Goal: Information Seeking & Learning: Learn about a topic

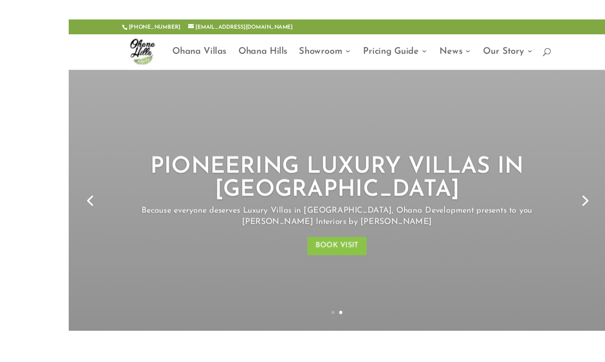
scroll to position [12, 0]
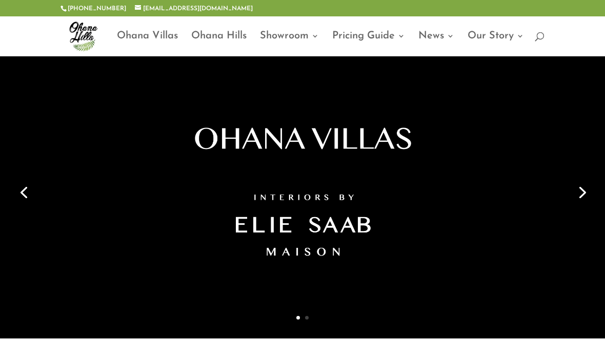
click at [579, 188] on link "Next" at bounding box center [581, 191] width 25 height 25
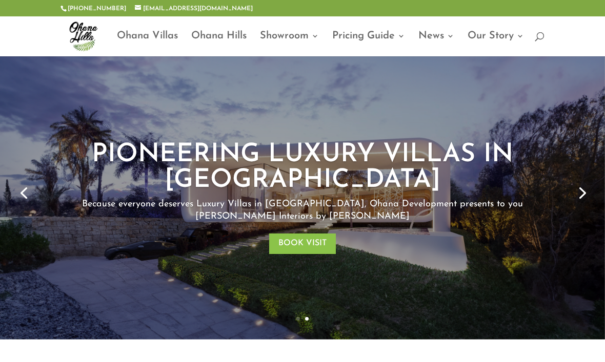
click at [582, 192] on link "Next" at bounding box center [581, 192] width 25 height 25
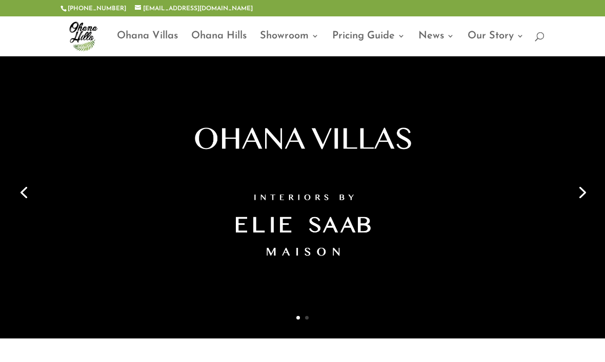
click at [583, 192] on link "Next" at bounding box center [581, 191] width 25 height 25
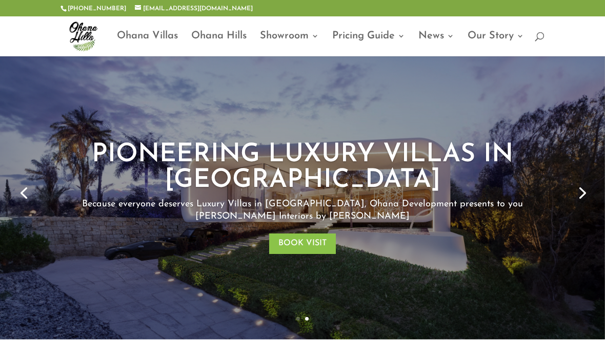
scroll to position [0, 0]
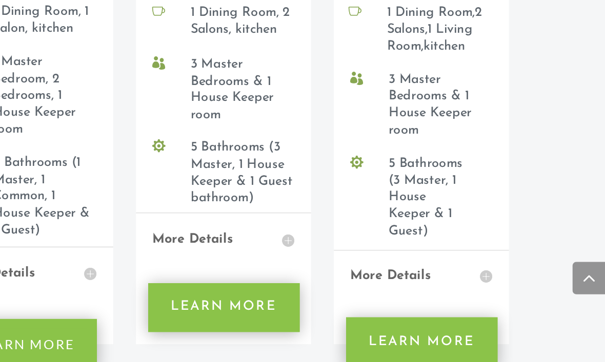
scroll to position [921, 0]
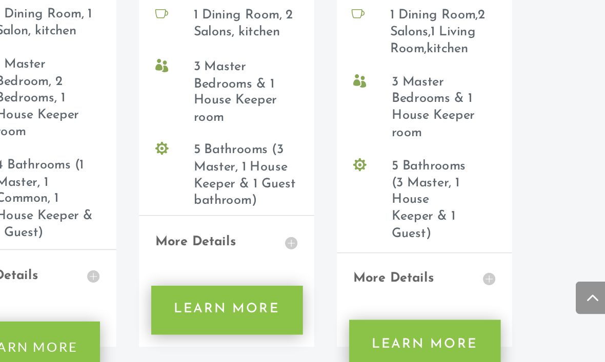
click at [320, 247] on h4 "More Details" at bounding box center [365, 253] width 90 height 13
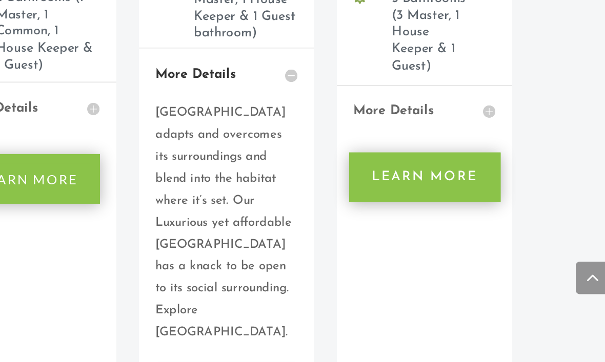
scroll to position [1014, 0]
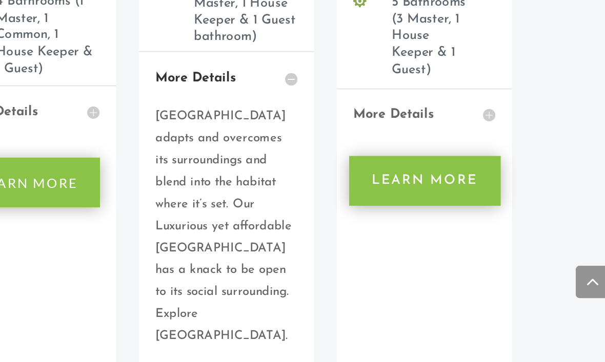
click at [320, 180] on span "[GEOGRAPHIC_DATA] adapts and overcomes its surroundings and blend into the habi…" at bounding box center [363, 253] width 86 height 146
click at [317, 350] on link "Learn More" at bounding box center [364, 365] width 95 height 31
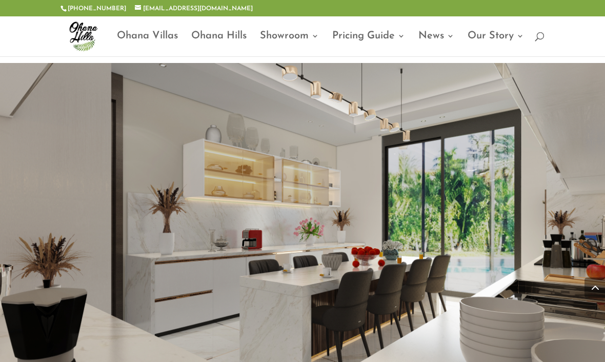
scroll to position [1260, 0]
